Goal: Find specific page/section: Find specific page/section

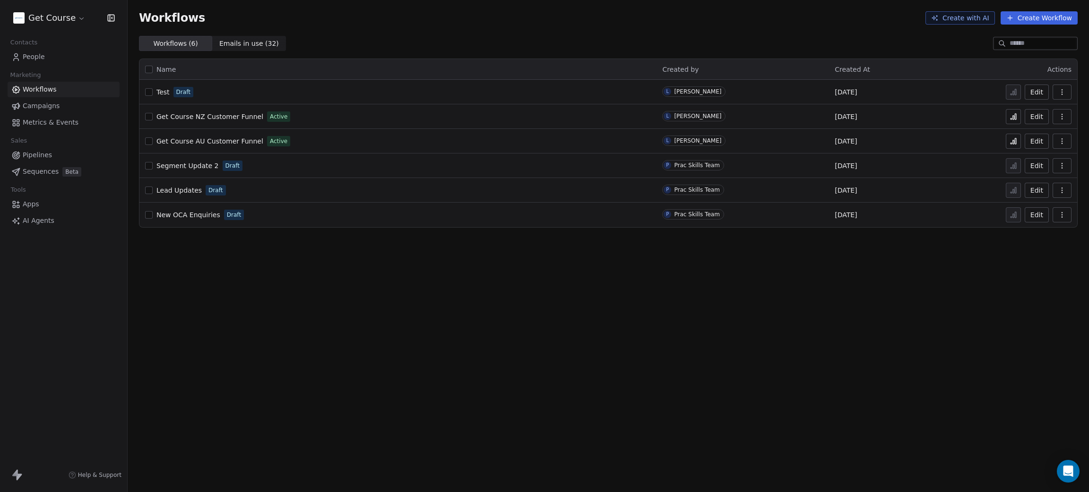
click at [40, 105] on span "Campaigns" at bounding box center [41, 106] width 37 height 10
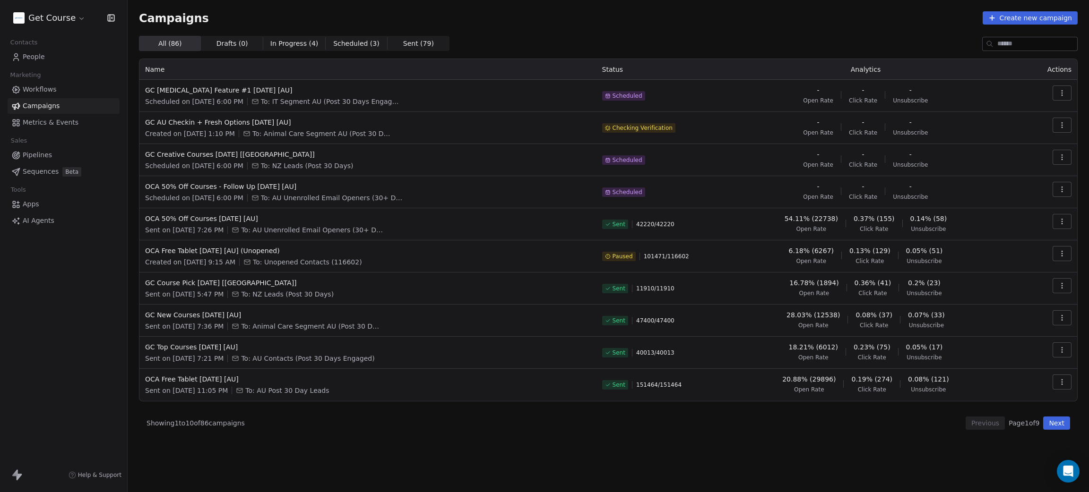
click at [806, 364] on button "Next" at bounding box center [1056, 423] width 27 height 13
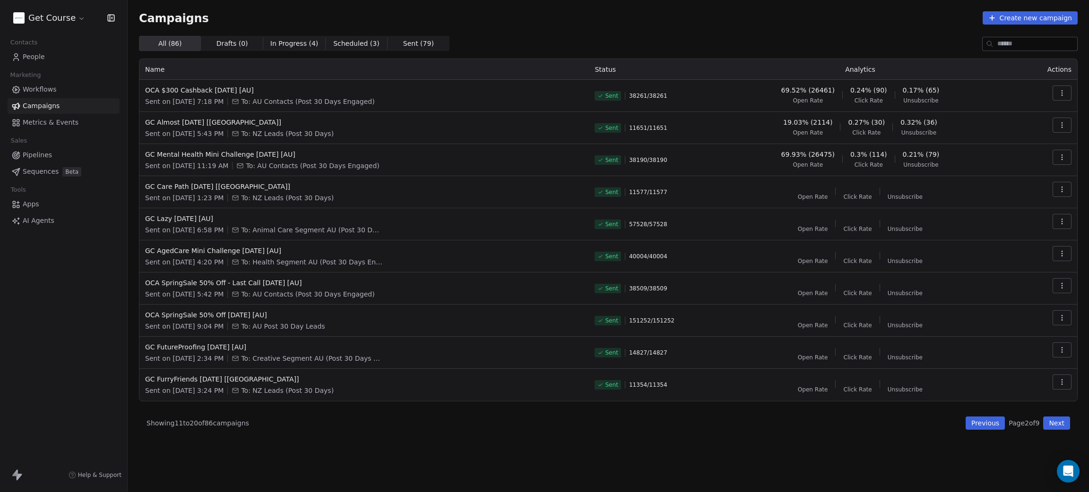
click at [45, 21] on html "Get Course Contacts People Marketing Workflows Campaigns Metrics & Events Sales…" at bounding box center [544, 246] width 1089 height 492
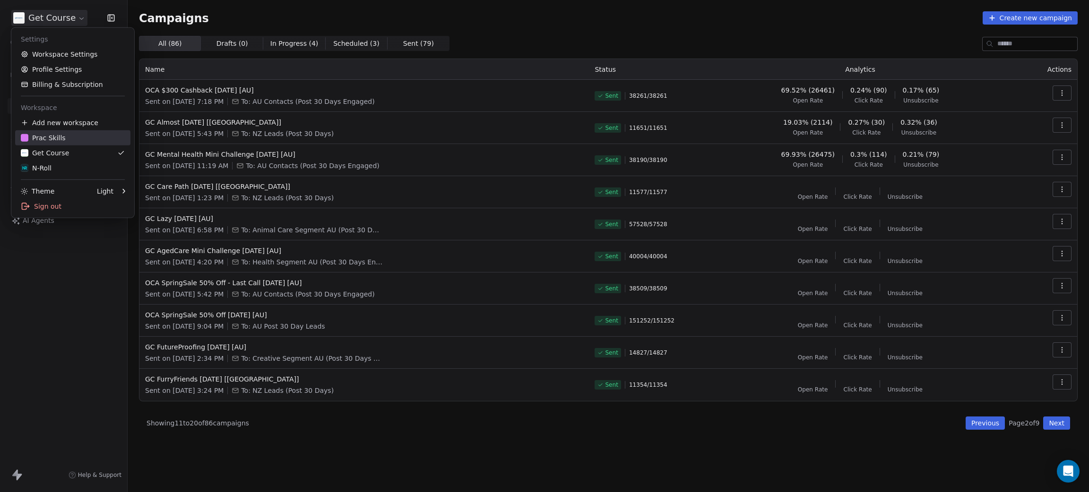
click at [50, 137] on div "Prac Skills" at bounding box center [43, 137] width 45 height 9
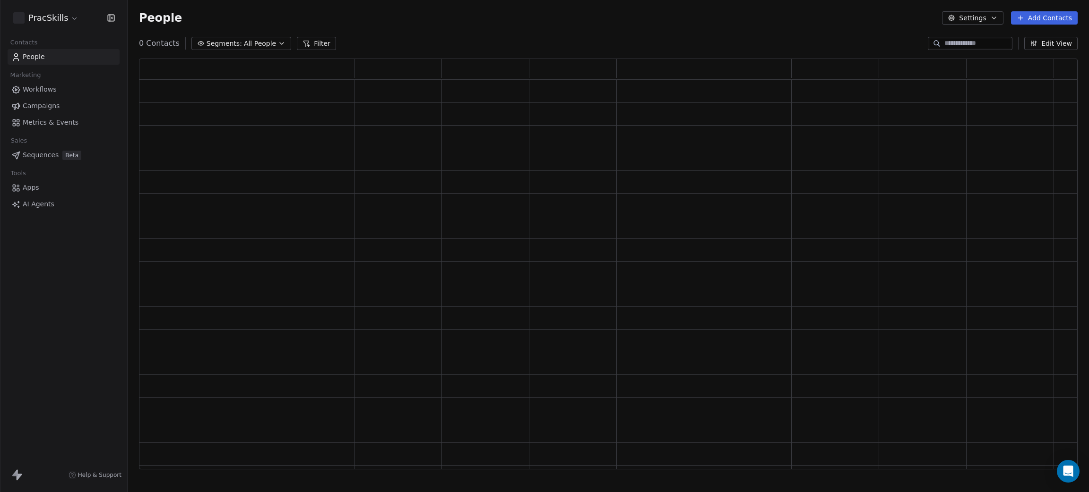
scroll to position [399, 927]
click at [37, 102] on span "Campaigns" at bounding box center [41, 106] width 37 height 10
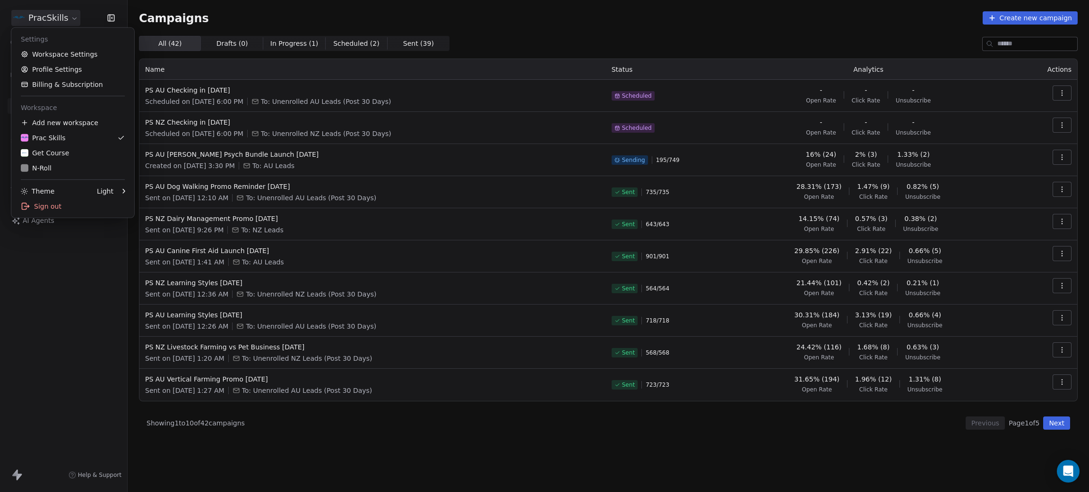
click at [56, 15] on html "PracSkills Contacts People Marketing Workflows Campaigns Metrics & Events Sales…" at bounding box center [544, 246] width 1089 height 492
click at [52, 150] on div "Get Course" at bounding box center [45, 152] width 48 height 9
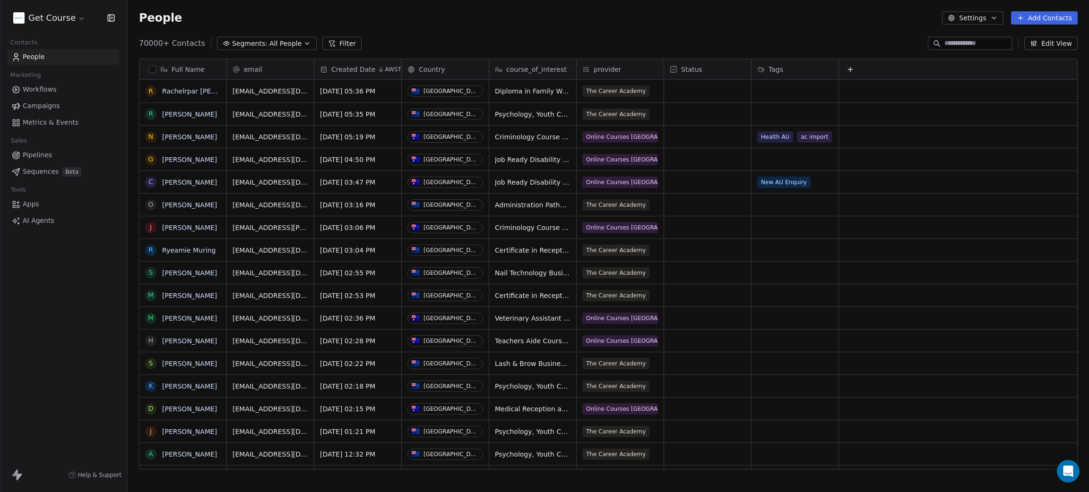
scroll to position [11, 11]
click at [42, 106] on span "Campaigns" at bounding box center [41, 106] width 37 height 10
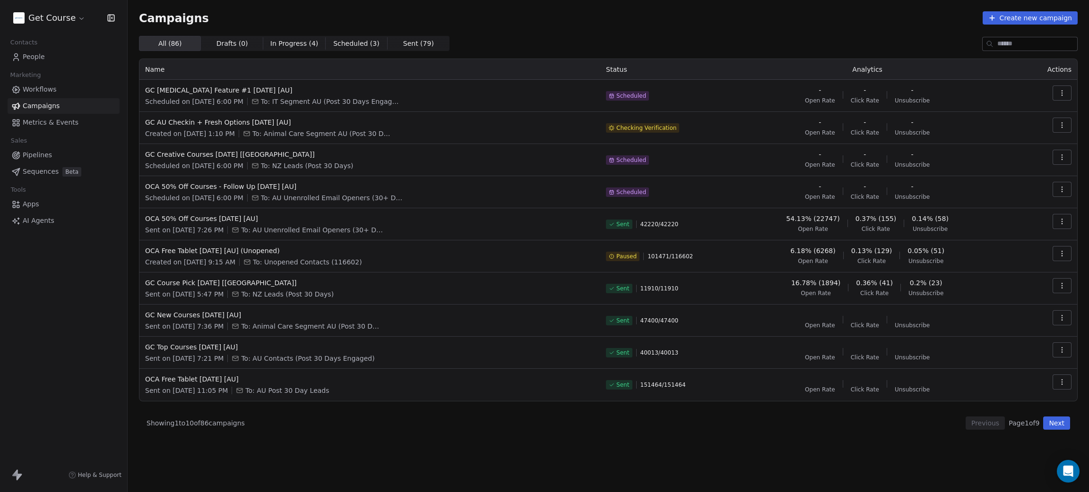
click at [1056, 128] on button "button" at bounding box center [1061, 125] width 19 height 15
click at [869, 35] on html "Get Course Contacts People Marketing Workflows Campaigns Metrics & Events Sales…" at bounding box center [544, 246] width 1089 height 492
